Goal: Task Accomplishment & Management: Manage account settings

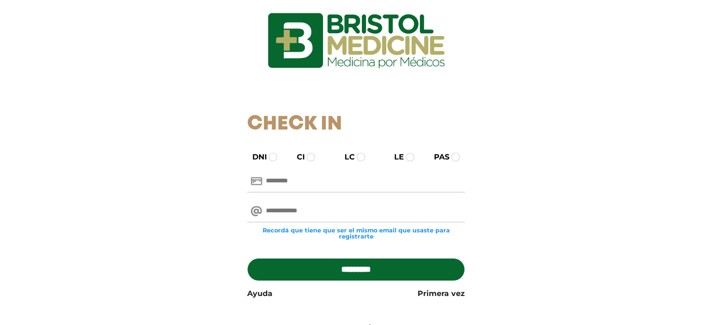
scroll to position [47, 0]
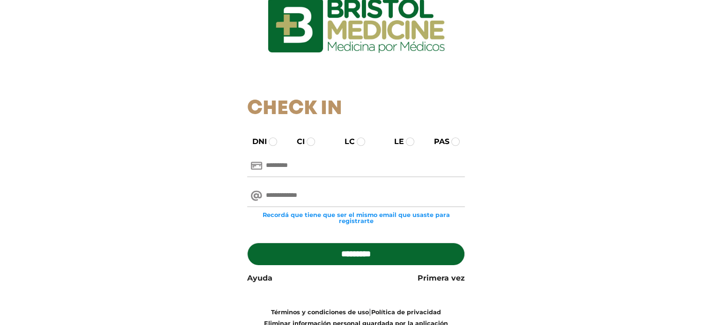
click at [282, 165] on input "text" at bounding box center [356, 166] width 218 height 22
type input "********"
click at [308, 188] on input "email" at bounding box center [356, 196] width 218 height 22
click at [288, 195] on input "email" at bounding box center [356, 196] width 218 height 22
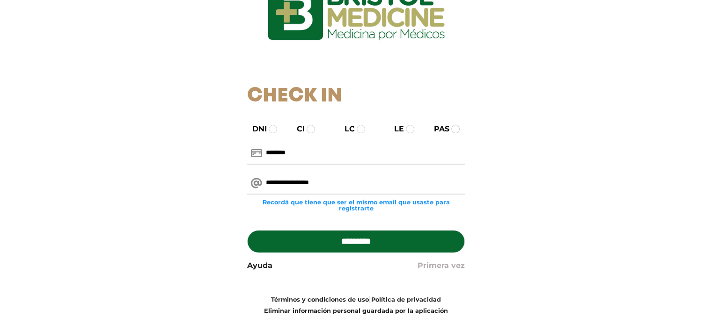
scroll to position [82, 0]
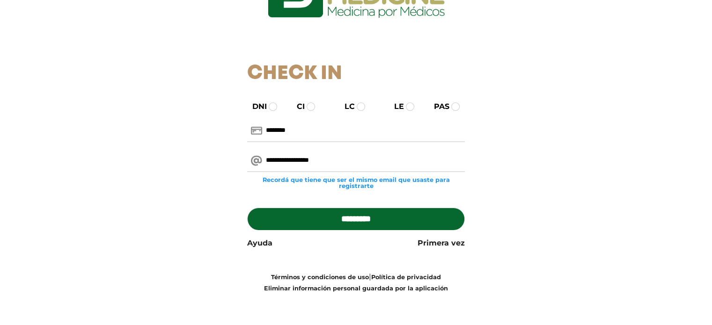
type input "**********"
click at [355, 213] on input "*********" at bounding box center [356, 219] width 218 height 22
type input "**********"
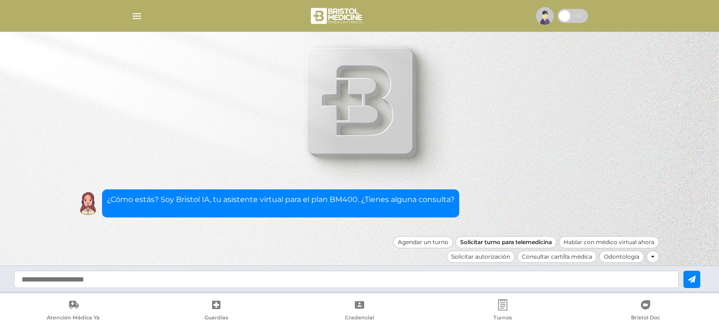
click at [507, 243] on div "Solicitar turno para telemedicina" at bounding box center [505, 242] width 101 height 12
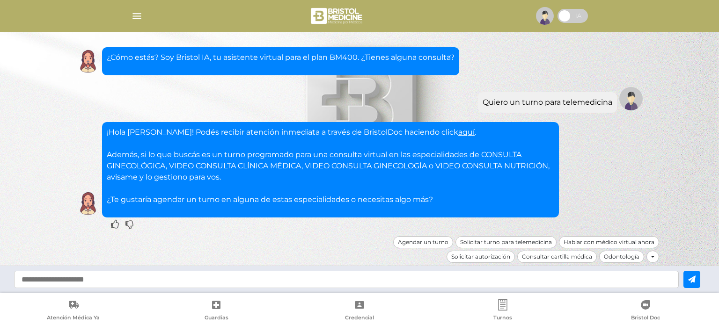
drag, startPoint x: 293, startPoint y: 229, endPoint x: 623, endPoint y: 164, distance: 335.9
click at [623, 164] on div "¡Hola Diego! Podés recibir atención inmediata a través de BristolDoc haciendo c…" at bounding box center [359, 169] width 571 height 95
click at [421, 243] on div "Agendar un turno" at bounding box center [423, 242] width 60 height 12
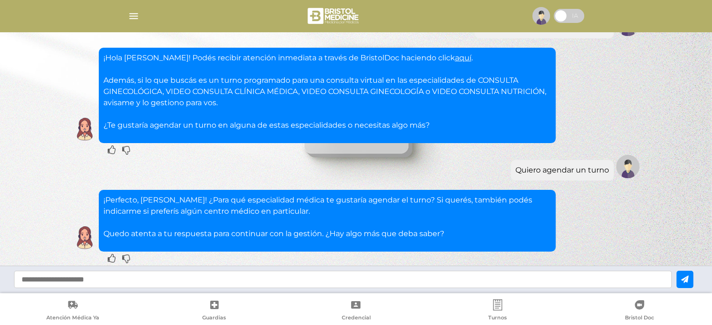
scroll to position [103, 0]
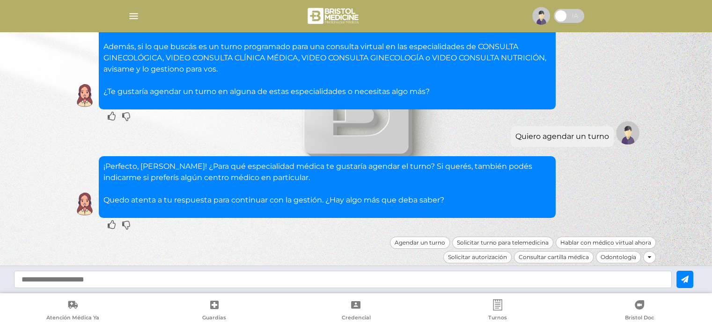
click at [650, 258] on icon at bounding box center [649, 258] width 3 height 6
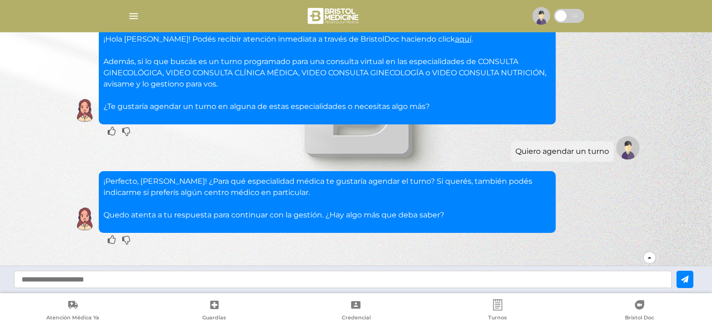
click at [650, 258] on icon at bounding box center [649, 258] width 3 height 6
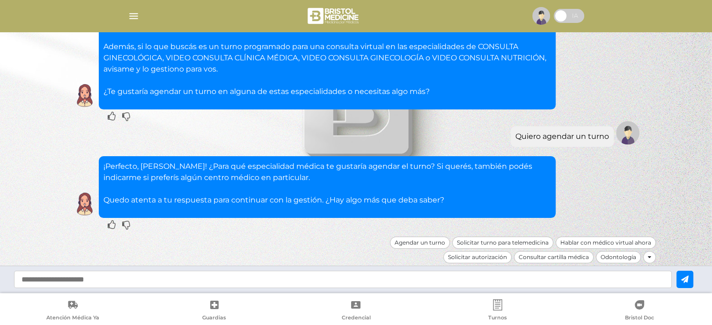
click at [134, 278] on input "text" at bounding box center [343, 279] width 658 height 17
type input "**********"
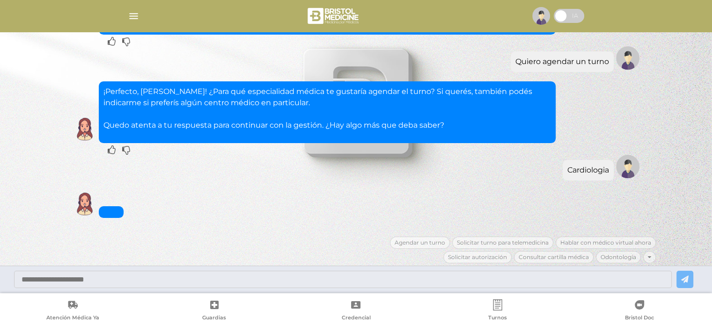
scroll to position [279, 0]
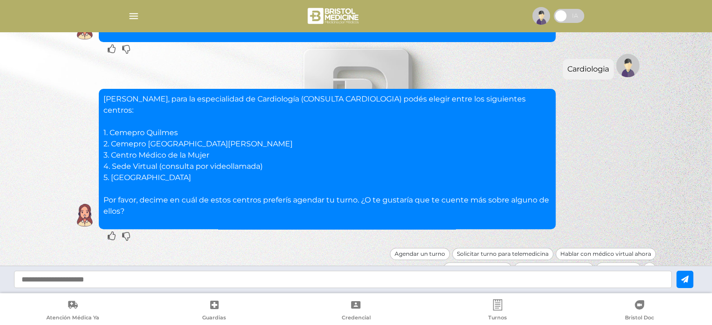
click at [100, 280] on input "text" at bounding box center [343, 279] width 658 height 17
type input "*"
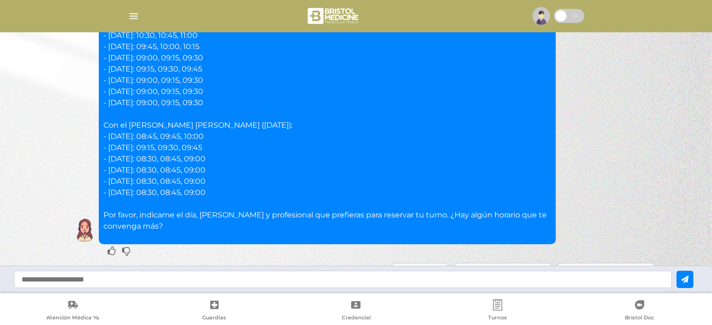
scroll to position [590, 0]
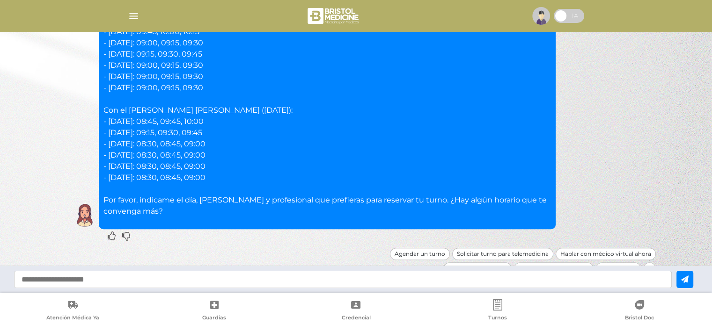
click at [231, 277] on input "text" at bounding box center [343, 279] width 658 height 17
click at [538, 248] on div "Solicitar turno para telemedicina" at bounding box center [502, 254] width 101 height 12
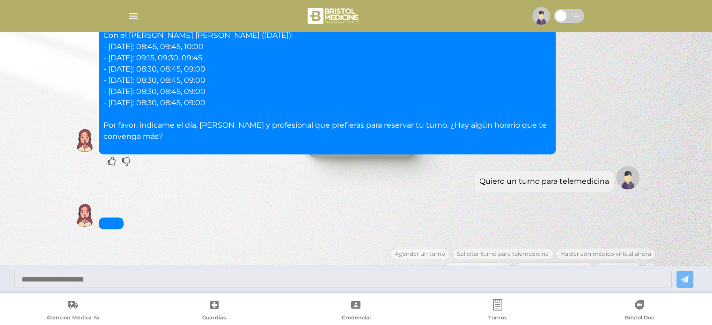
scroll to position [755, 0]
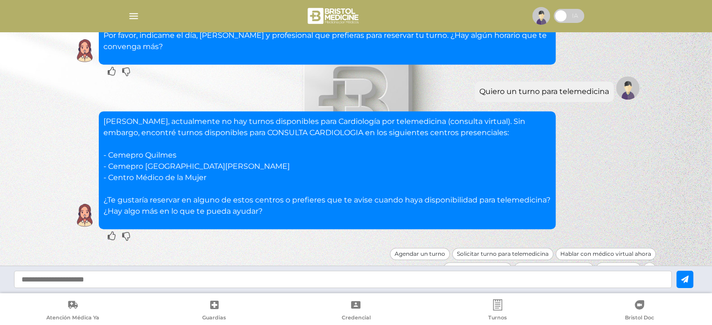
click at [105, 280] on input "text" at bounding box center [343, 279] width 658 height 17
type input "**********"
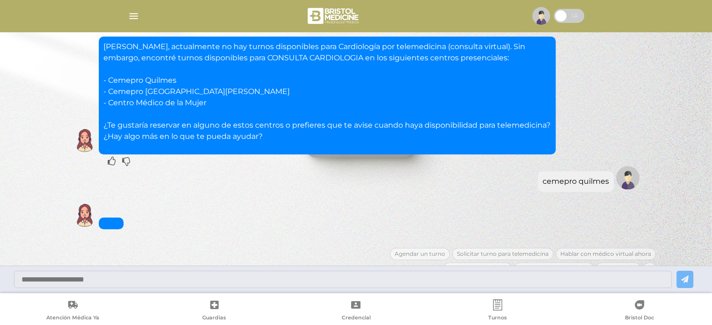
scroll to position [908, 0]
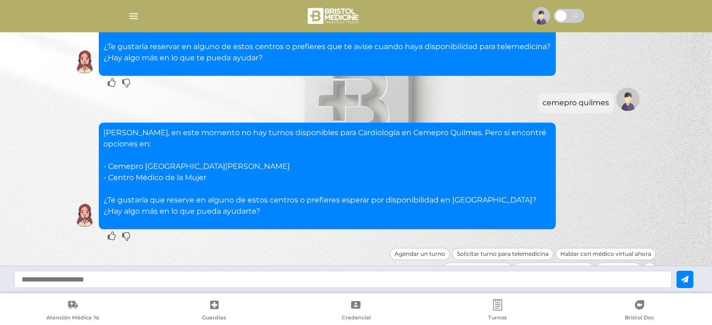
click at [168, 282] on input "text" at bounding box center [343, 279] width 658 height 17
click at [485, 248] on div "Solicitar turno para telemedicina" at bounding box center [502, 254] width 101 height 12
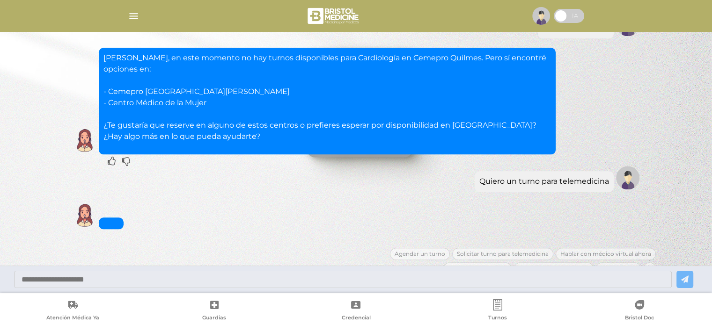
scroll to position [1050, 0]
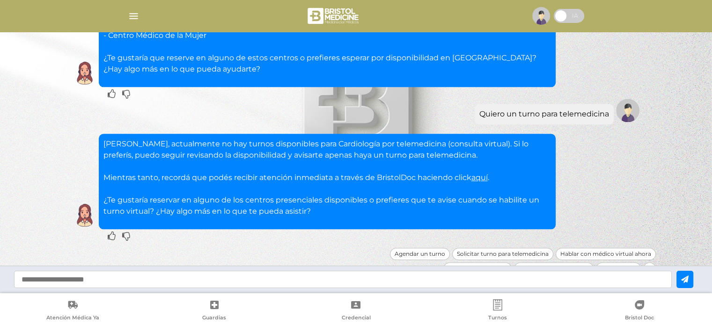
click at [125, 282] on input "text" at bounding box center [343, 279] width 658 height 17
type input "**********"
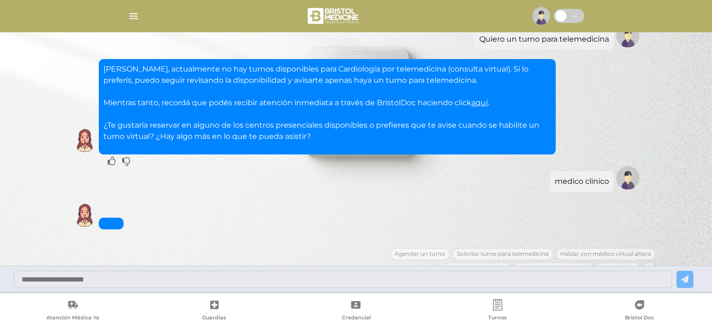
scroll to position [1226, 0]
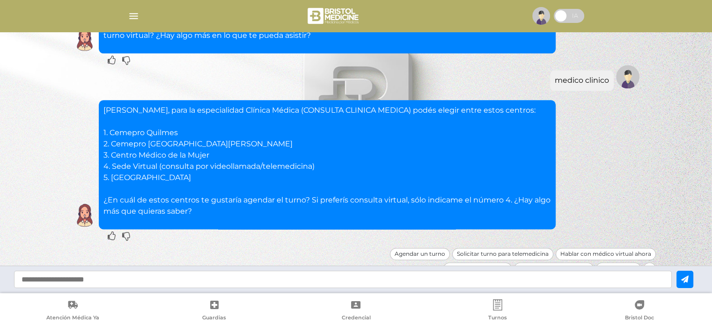
click at [129, 280] on input "text" at bounding box center [343, 279] width 658 height 17
type input "*"
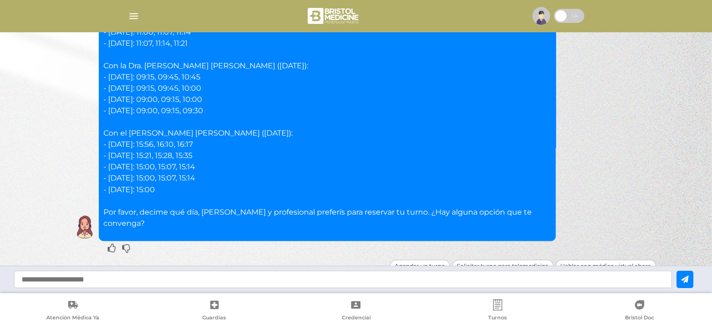
scroll to position [1593, 0]
click at [65, 279] on input "text" at bounding box center [343, 279] width 658 height 17
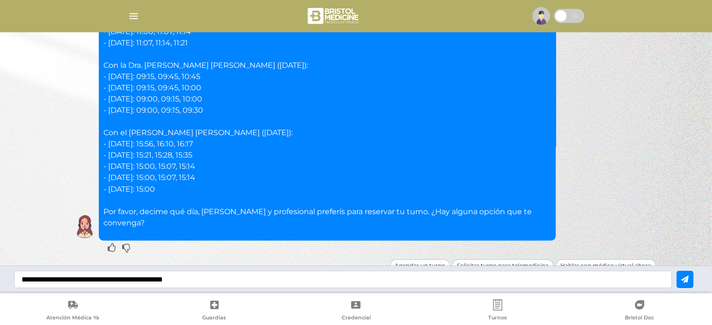
type input "**********"
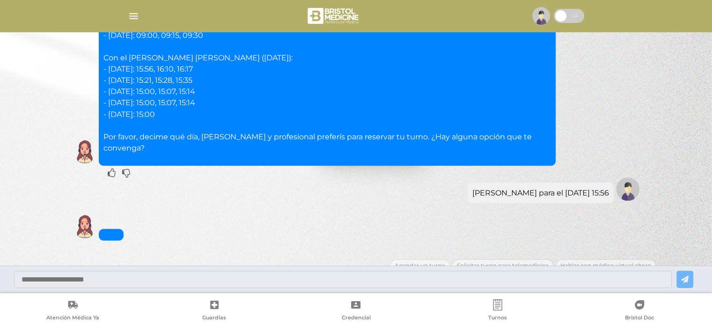
scroll to position [1713, 0]
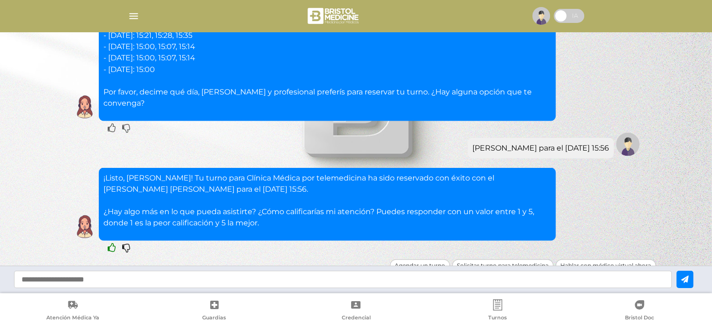
click at [110, 243] on icon at bounding box center [112, 247] width 8 height 9
click at [95, 280] on input "text" at bounding box center [343, 279] width 658 height 17
type input "*"
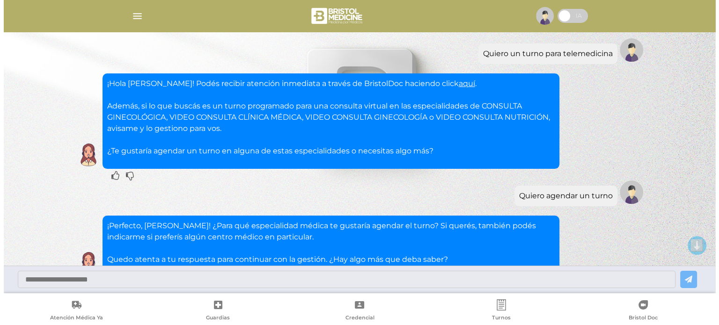
scroll to position [0, 0]
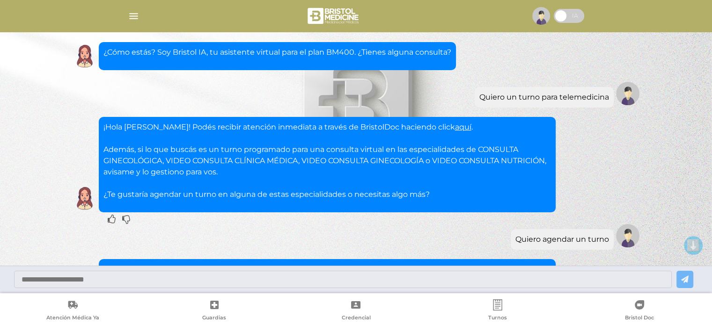
click at [566, 15] on span at bounding box center [569, 16] width 30 height 14
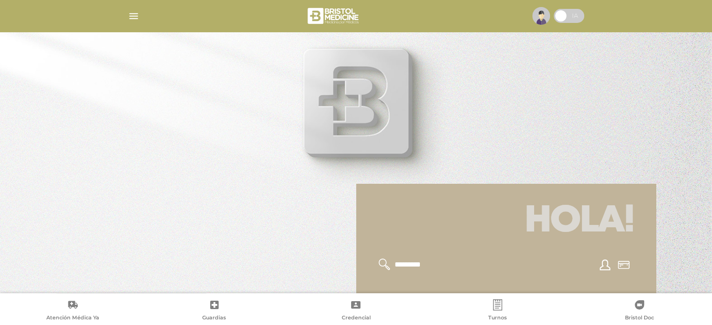
click at [571, 15] on span at bounding box center [569, 16] width 30 height 14
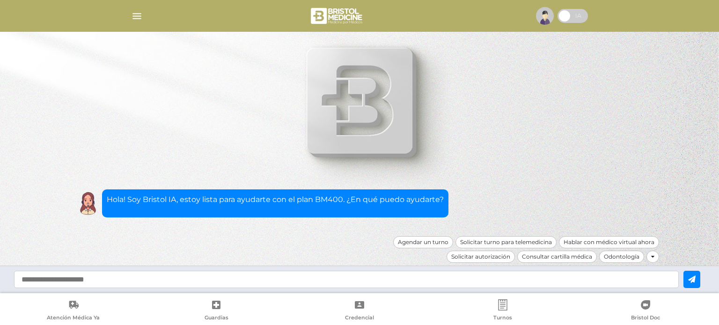
click at [137, 14] on img "button" at bounding box center [137, 16] width 12 height 12
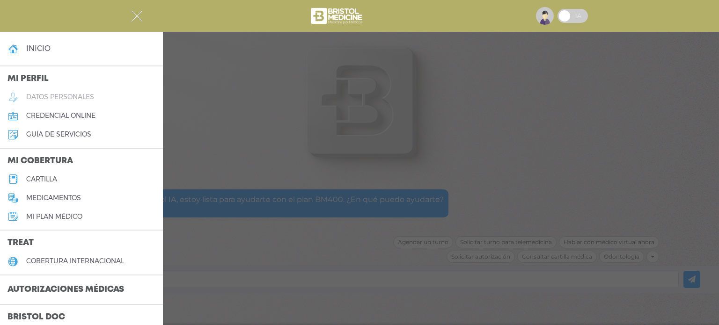
click at [71, 96] on h5 "datos personales" at bounding box center [60, 97] width 68 height 8
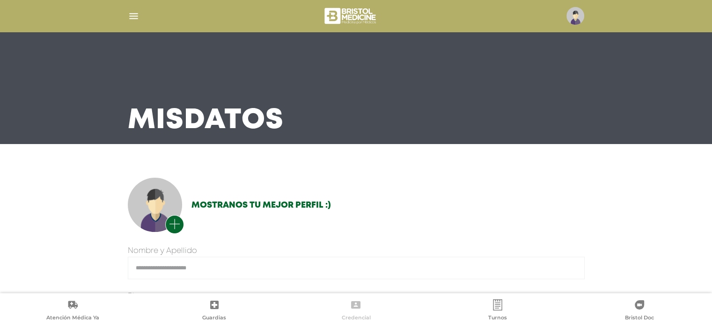
click at [360, 309] on icon at bounding box center [355, 305] width 11 height 11
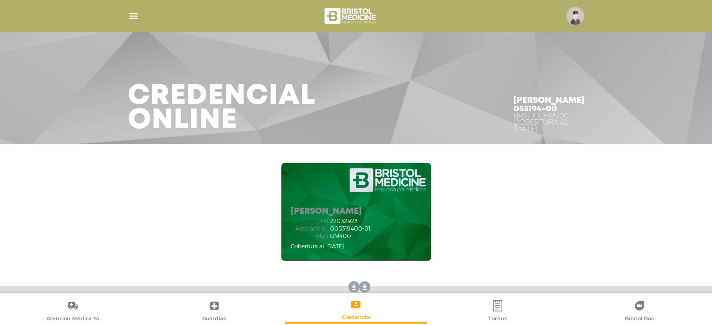
drag, startPoint x: 337, startPoint y: 227, endPoint x: 363, endPoint y: 229, distance: 25.9
click at [363, 229] on span "005319400-01" at bounding box center [350, 229] width 40 height 7
click at [403, 227] on div "[PERSON_NAME] dni 22032923 Asociado N° 005319400-01 Plan BM400 Cobertura al [DA…" at bounding box center [356, 212] width 150 height 98
click at [129, 12] on img "button" at bounding box center [134, 16] width 12 height 12
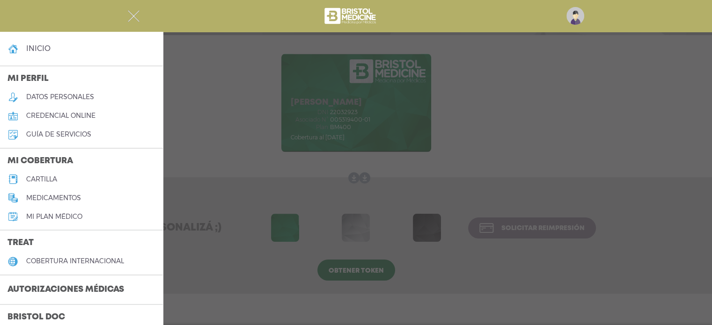
click at [129, 12] on img "button" at bounding box center [134, 16] width 12 height 12
